Goal: Task Accomplishment & Management: Use online tool/utility

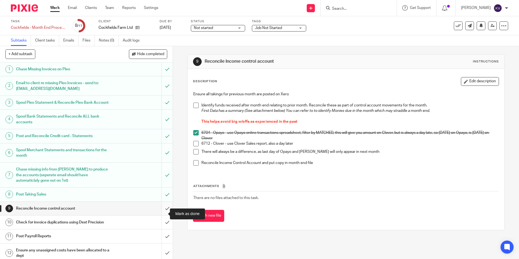
click at [161, 213] on input "submit" at bounding box center [86, 209] width 172 height 14
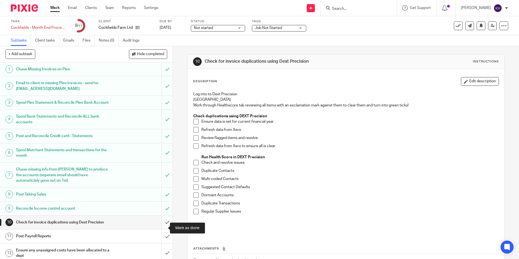
click at [159, 227] on input "submit" at bounding box center [86, 222] width 172 height 14
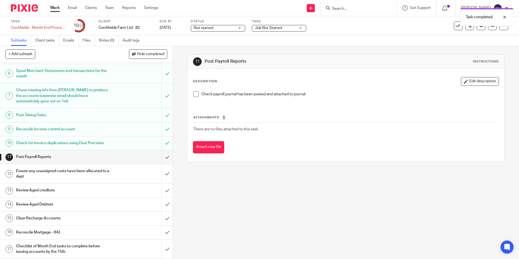
scroll to position [85, 0]
click at [159, 155] on input "submit" at bounding box center [86, 157] width 172 height 14
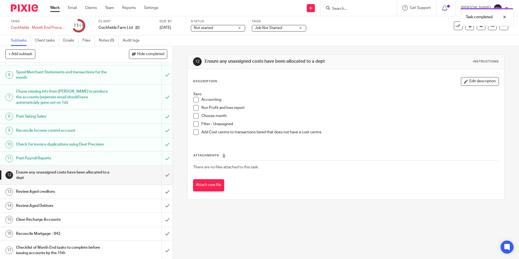
scroll to position [85, 0]
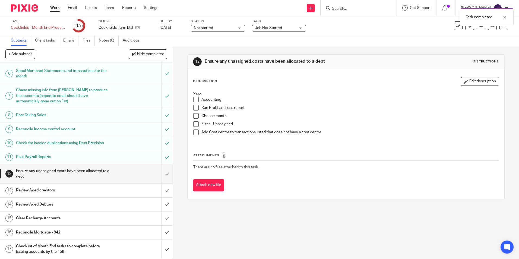
click at [56, 156] on h1 "Post Payroll Reports" at bounding box center [62, 157] width 93 height 8
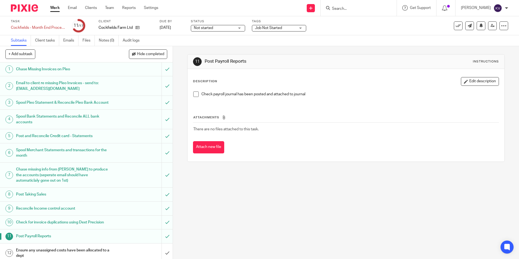
scroll to position [85, 0]
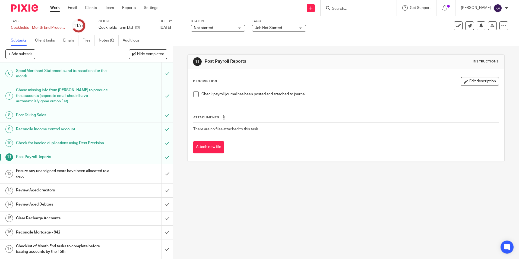
click at [82, 171] on h1 "Ensure any unassigned costs have been allocated to a dept" at bounding box center [62, 174] width 93 height 14
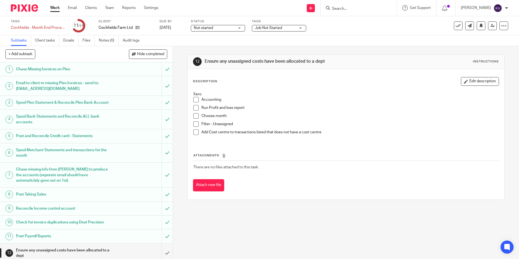
scroll to position [85, 0]
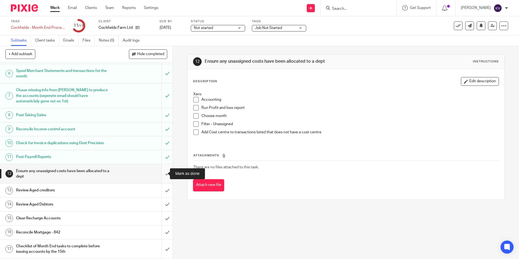
click at [162, 173] on input "submit" at bounding box center [86, 173] width 172 height 19
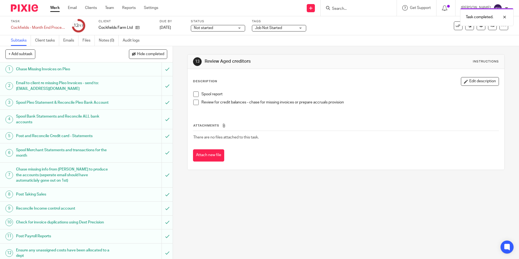
scroll to position [85, 0]
